Goal: Navigation & Orientation: Find specific page/section

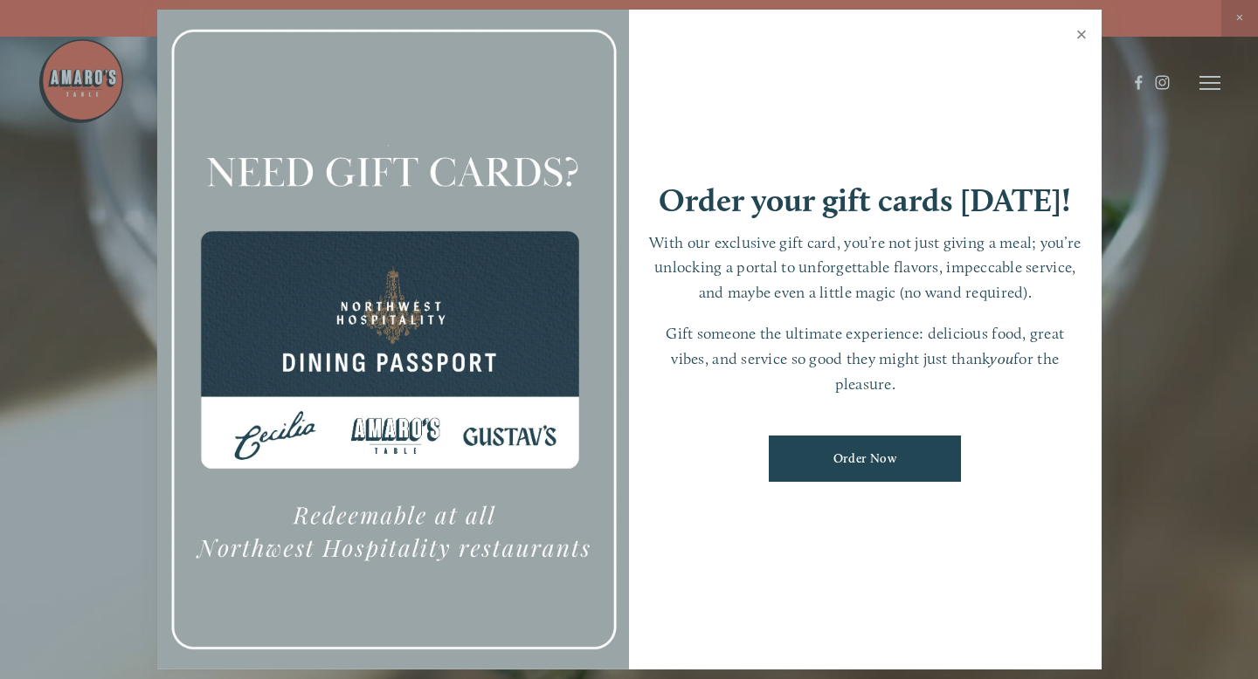
click at [1084, 32] on link "Close" at bounding box center [1082, 36] width 34 height 49
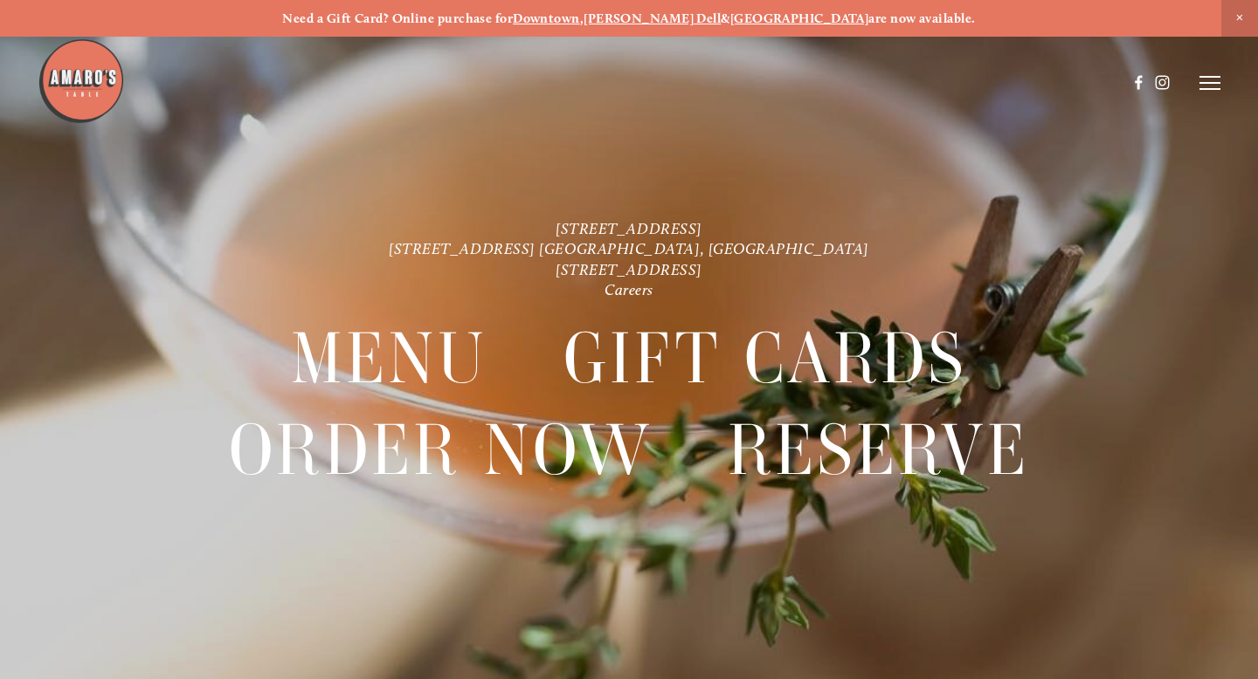
click at [1198, 98] on header "Menu Order Now Visit Gallery 0" at bounding box center [629, 82] width 1182 height 165
click at [1213, 86] on icon at bounding box center [1209, 83] width 21 height 16
click at [893, 81] on span "Menu" at bounding box center [899, 82] width 32 height 15
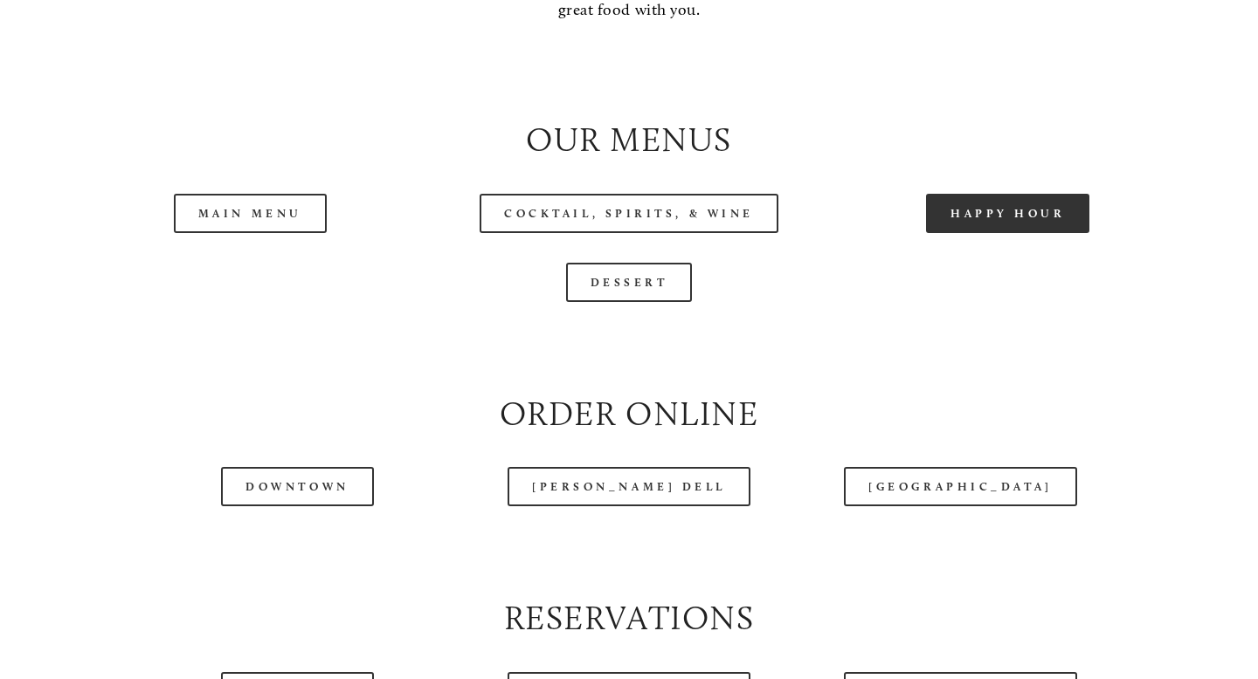
scroll to position [1714, 0]
click at [957, 224] on link "Happy Hour" at bounding box center [1008, 212] width 164 height 39
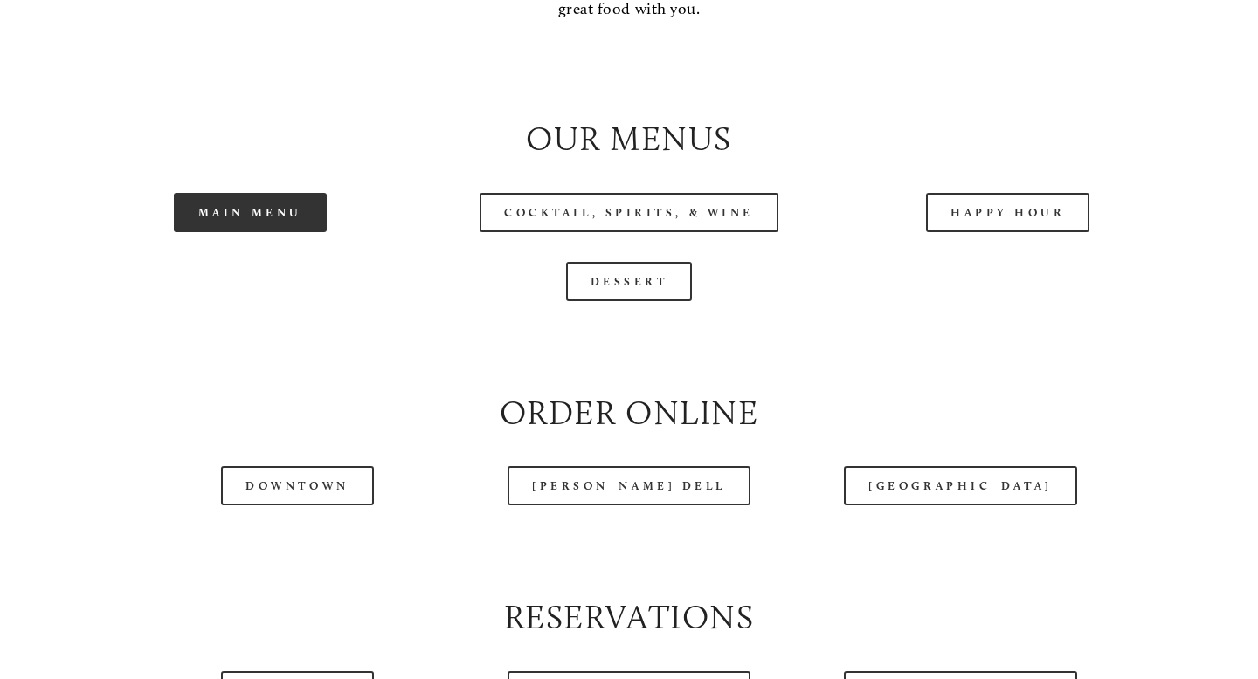
click at [225, 210] on link "Main Menu" at bounding box center [250, 212] width 153 height 39
